Goal: Transaction & Acquisition: Purchase product/service

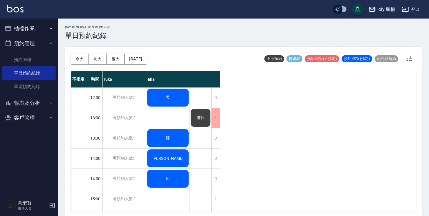
click at [25, 30] on button "櫃檯作業" at bounding box center [28, 28] width 53 height 15
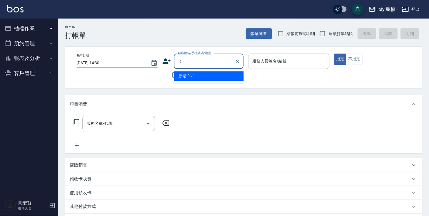
type input "ㄞ"
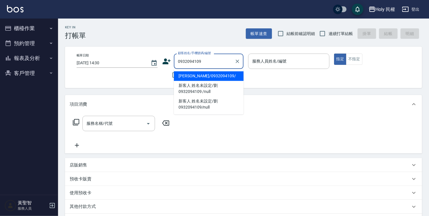
click at [205, 76] on li "劉/0932094109/" at bounding box center [209, 76] width 70 height 10
type input "劉/0932094109/"
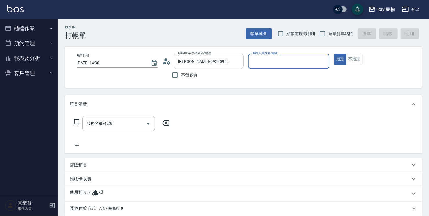
click at [96, 193] on icon at bounding box center [95, 194] width 6 height 6
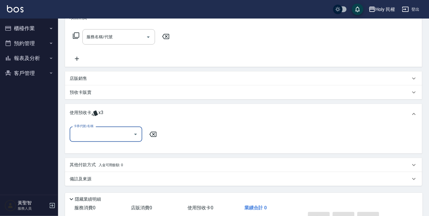
scroll to position [87, 0]
click at [123, 133] on input "卡券代號/名稱" at bounding box center [101, 134] width 59 height 10
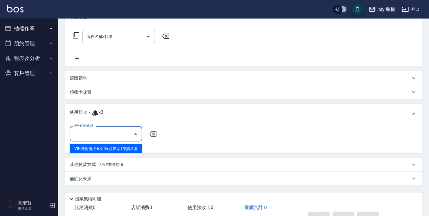
click at [121, 150] on div "VIP洗剪髮卡6次送(頭皮水) 剩餘3張" at bounding box center [106, 149] width 73 height 10
type input "VIP洗剪髮卡6次送(頭皮水)"
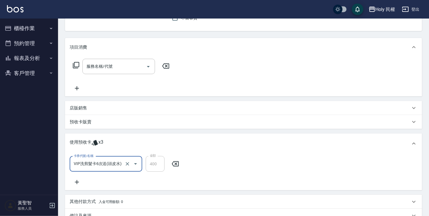
scroll to position [0, 0]
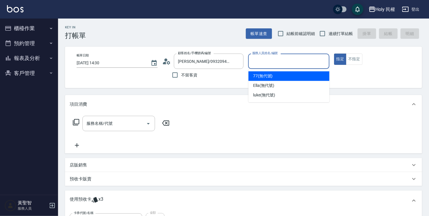
click at [279, 65] on input "服務人員姓名/編號" at bounding box center [289, 61] width 76 height 10
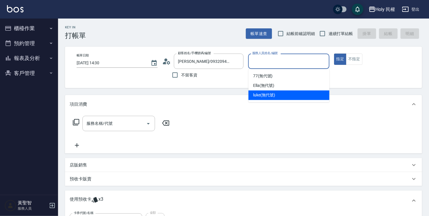
click at [262, 98] on span "luke (無代號)" at bounding box center [264, 95] width 22 height 6
type input "luke(無代號)"
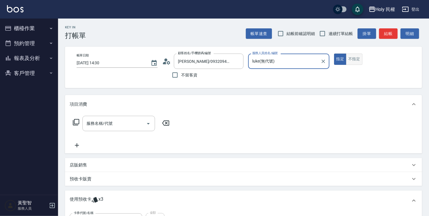
click at [353, 59] on button "不指定" at bounding box center [354, 59] width 16 height 11
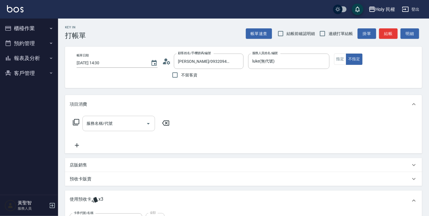
click at [122, 121] on input "服務名稱/代號" at bounding box center [114, 124] width 59 height 10
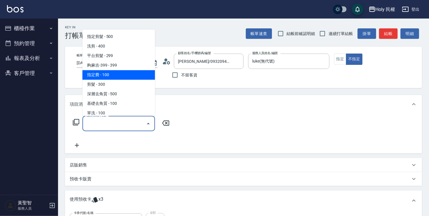
click at [261, 122] on div "服務名稱/代號 服務名稱/代號" at bounding box center [243, 134] width 357 height 40
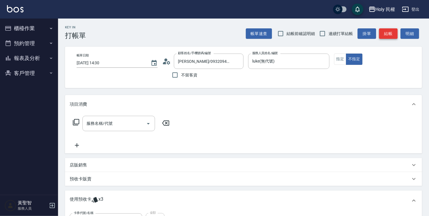
click at [391, 34] on button "結帳" at bounding box center [388, 33] width 19 height 11
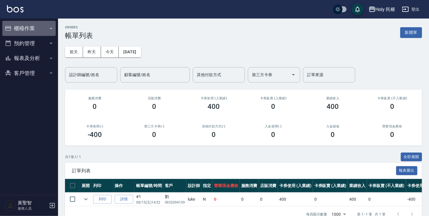
click at [22, 26] on button "櫃檯作業" at bounding box center [28, 28] width 53 height 15
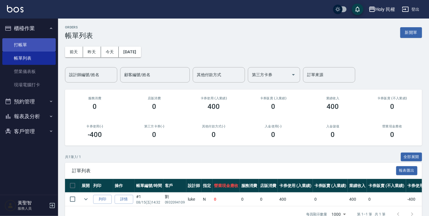
click at [25, 46] on link "打帳單" at bounding box center [28, 44] width 53 height 13
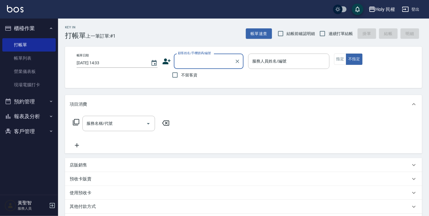
click at [203, 61] on input "顧客姓名/手機號碼/編號" at bounding box center [204, 61] width 56 height 10
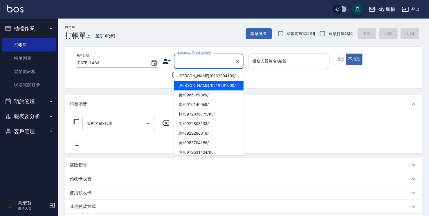
click at [203, 88] on li "謝慶民/0919881000/" at bounding box center [209, 86] width 70 height 10
type input "謝慶民/0919881000/"
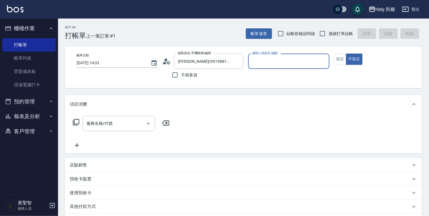
type input "Ella(無代號)"
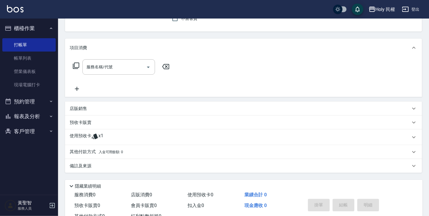
scroll to position [58, 0]
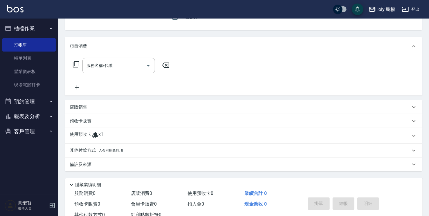
click at [175, 133] on div "使用預收卡 x1" at bounding box center [240, 136] width 341 height 9
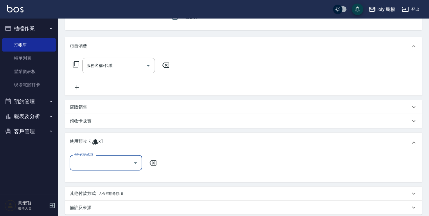
scroll to position [0, 0]
click at [121, 167] on input "卡券代號/名稱" at bounding box center [101, 163] width 59 height 10
click at [128, 176] on div "剪髮買8送2共10次 剩餘1張" at bounding box center [106, 178] width 73 height 10
type input "剪髮買8送2共10次"
